Goal: Information Seeking & Learning: Learn about a topic

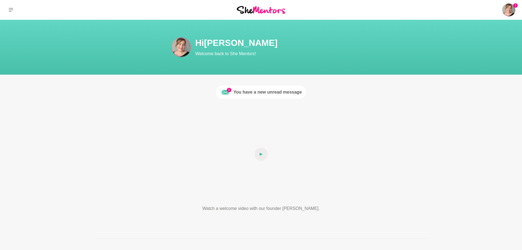
click at [294, 96] on link "1 You have a new unread message" at bounding box center [261, 91] width 90 height 13
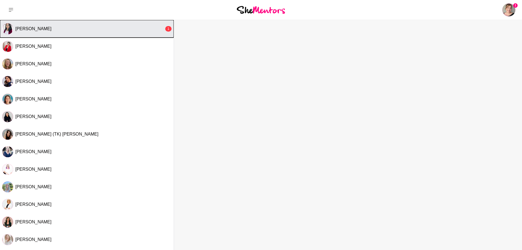
click at [135, 27] on div "[PERSON_NAME]" at bounding box center [89, 28] width 149 height 5
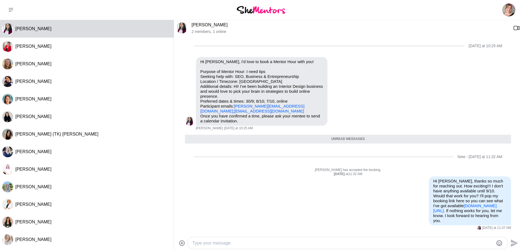
scroll to position [1, 0]
click at [9, 9] on icon at bounding box center [11, 10] width 4 height 4
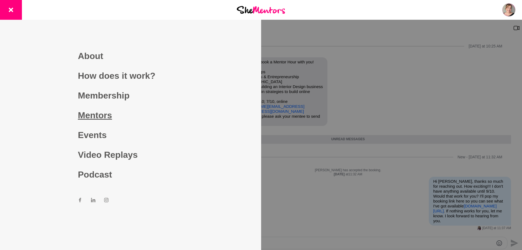
click at [119, 117] on link "Mentors" at bounding box center [130, 115] width 105 height 20
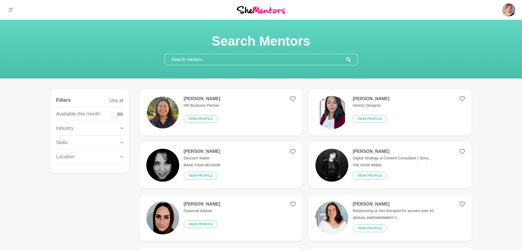
click at [210, 61] on input "text" at bounding box center [255, 59] width 181 height 11
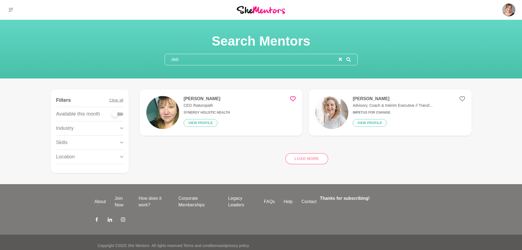
type input "deb"
click at [381, 99] on h4 "[PERSON_NAME]" at bounding box center [393, 98] width 80 height 5
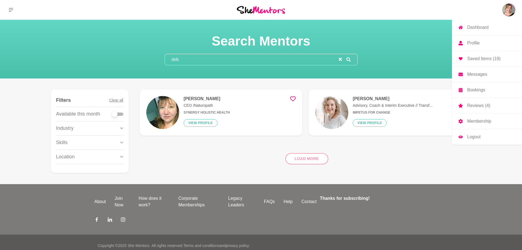
click at [506, 14] on img at bounding box center [508, 9] width 13 height 13
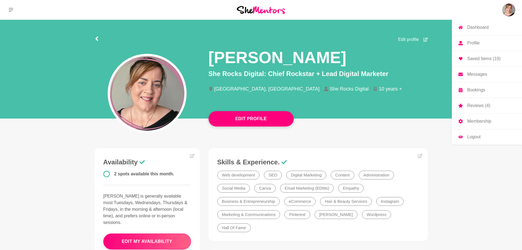
click at [497, 58] on p "Saved Items (19)" at bounding box center [483, 58] width 33 height 4
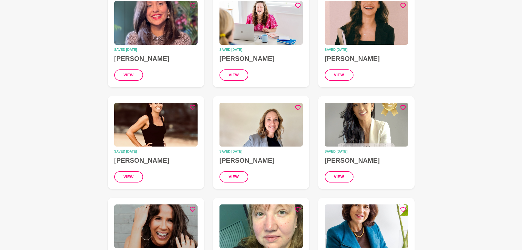
scroll to position [192, 0]
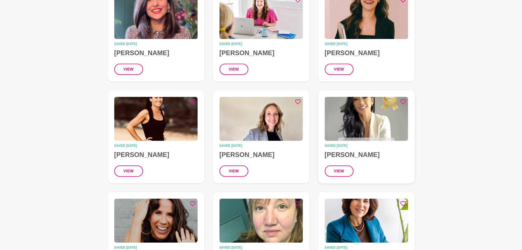
click at [366, 116] on img at bounding box center [366, 119] width 83 height 44
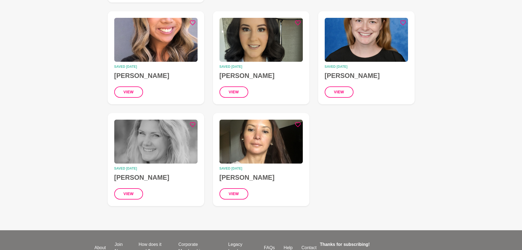
scroll to position [493, 0]
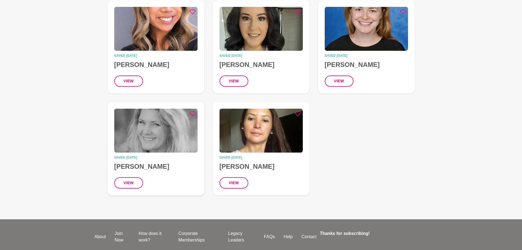
click at [167, 129] on img at bounding box center [155, 131] width 83 height 44
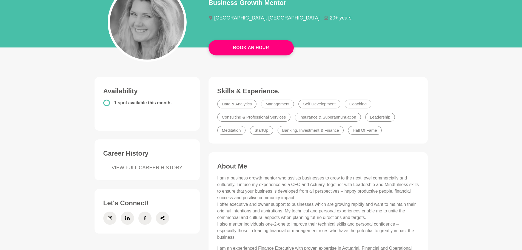
scroll to position [110, 0]
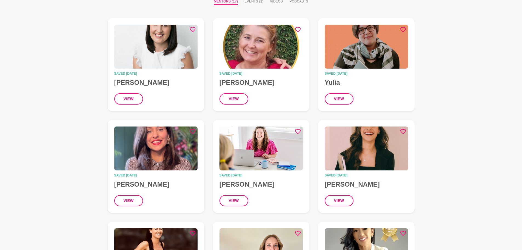
scroll to position [82, 0]
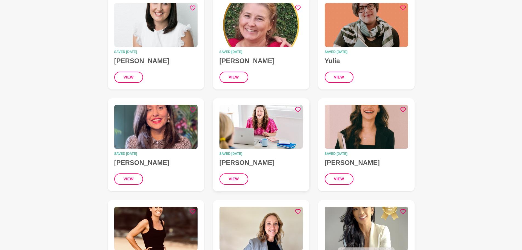
click at [270, 140] on img at bounding box center [260, 127] width 83 height 44
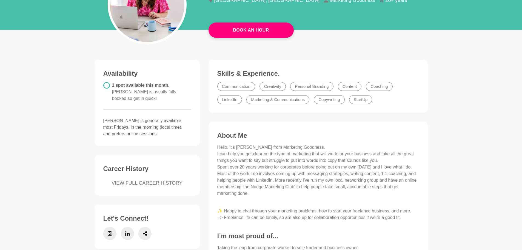
scroll to position [27, 0]
